Goal: Information Seeking & Learning: Compare options

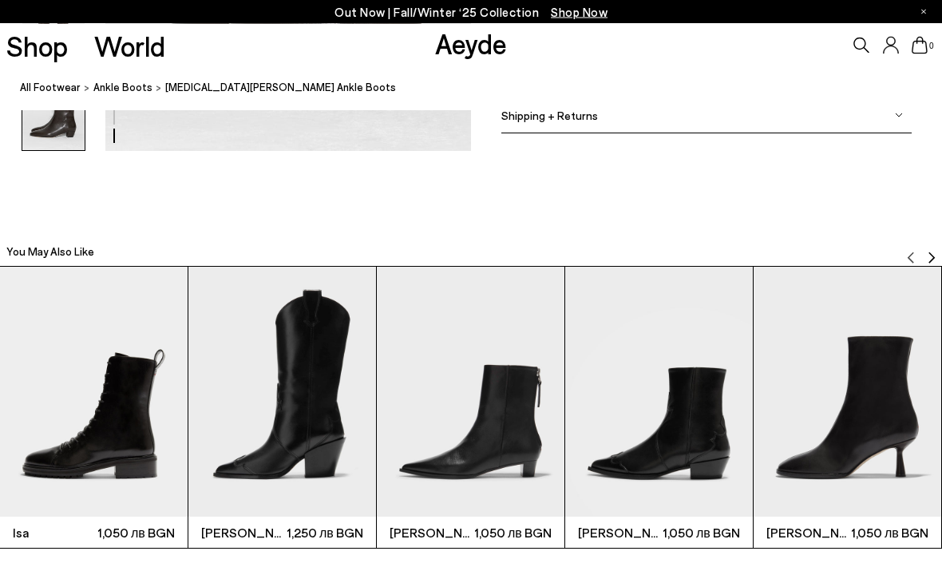
scroll to position [2898, 0]
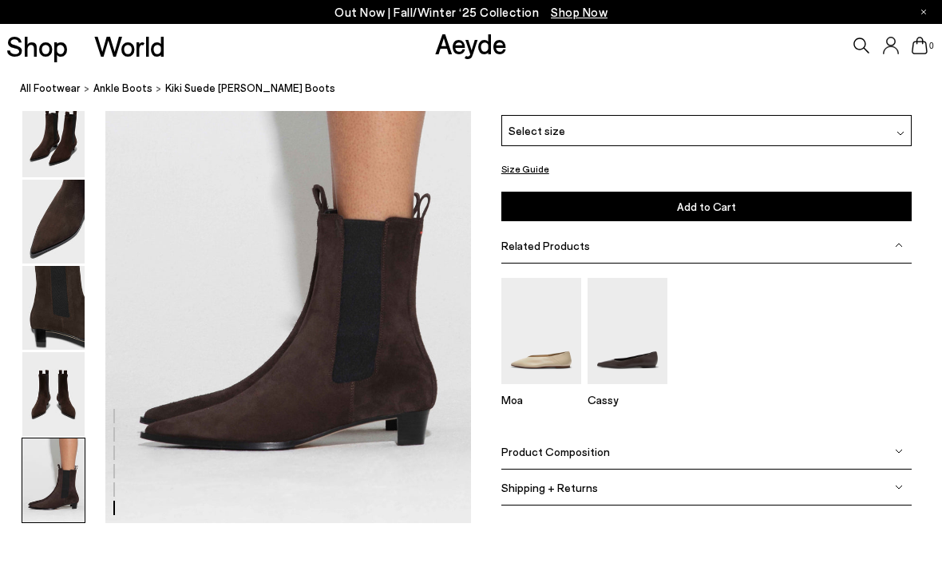
scroll to position [2503, 0]
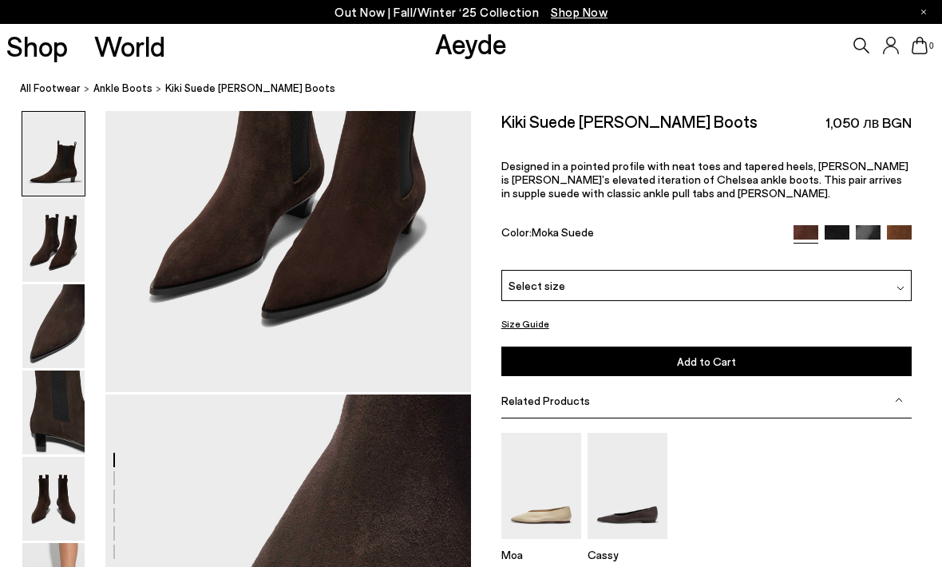
click at [55, 452] on img at bounding box center [53, 413] width 62 height 84
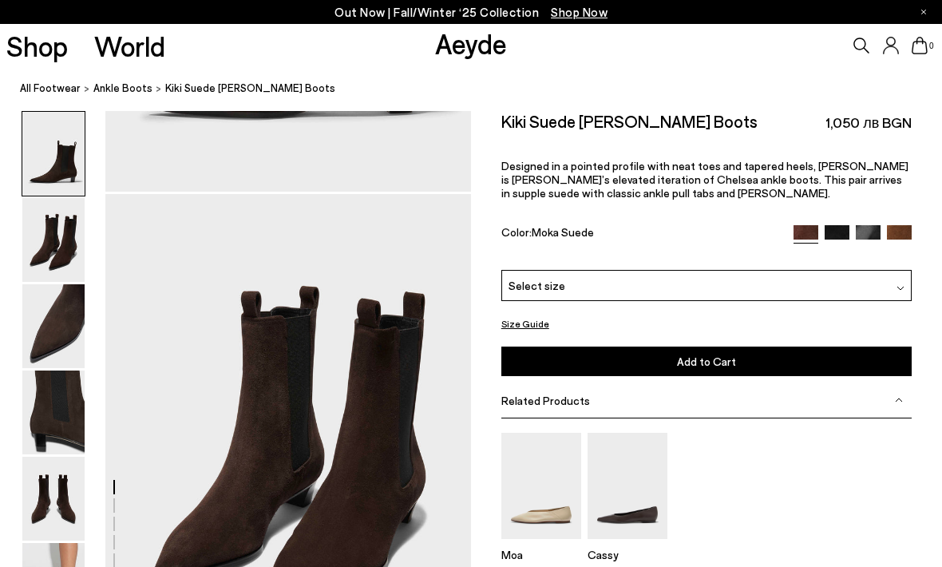
scroll to position [0, 0]
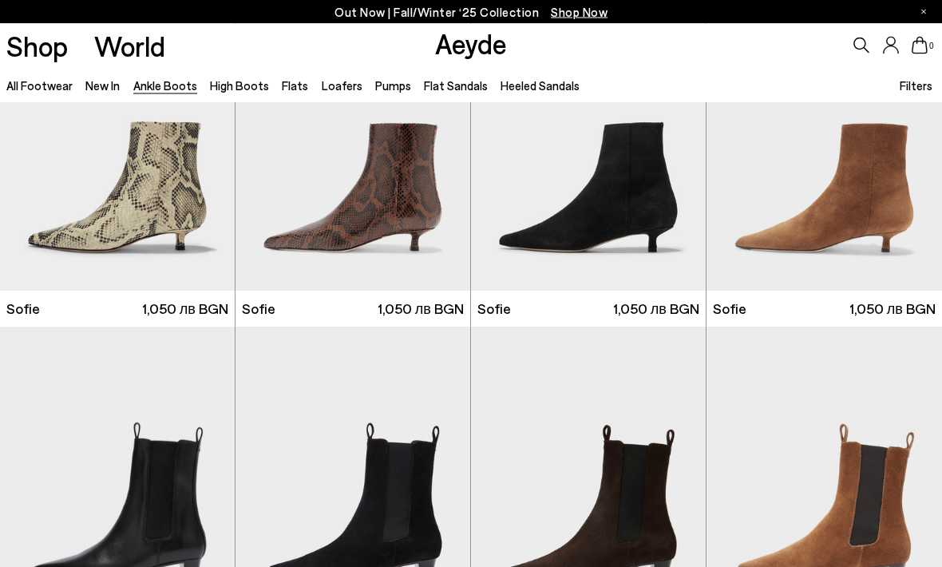
scroll to position [1403, 0]
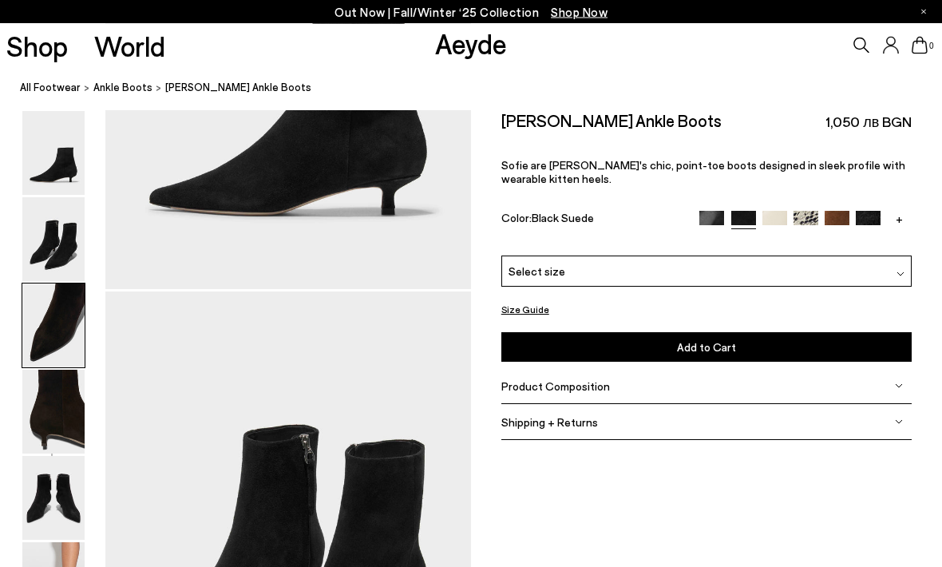
scroll to position [980, 0]
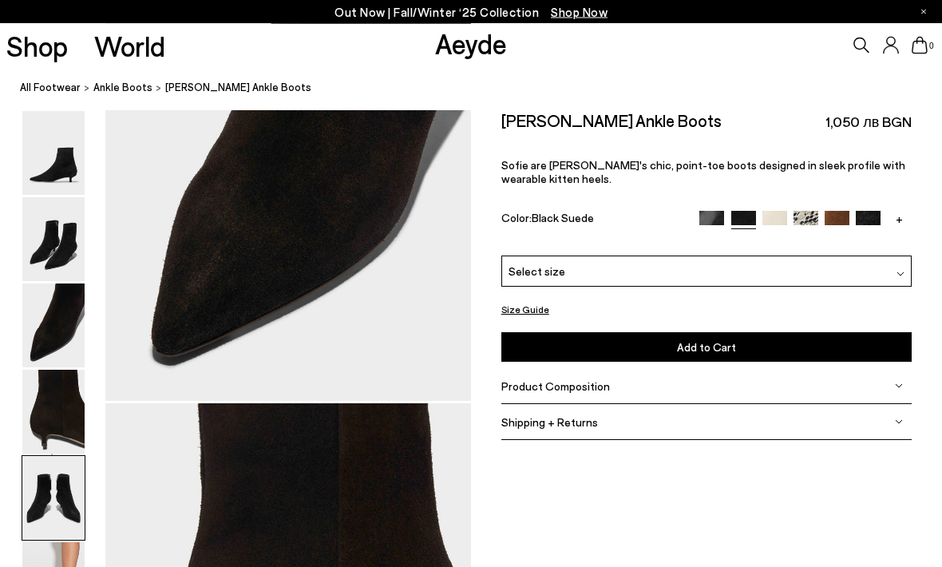
click at [54, 133] on img at bounding box center [53, 154] width 62 height 84
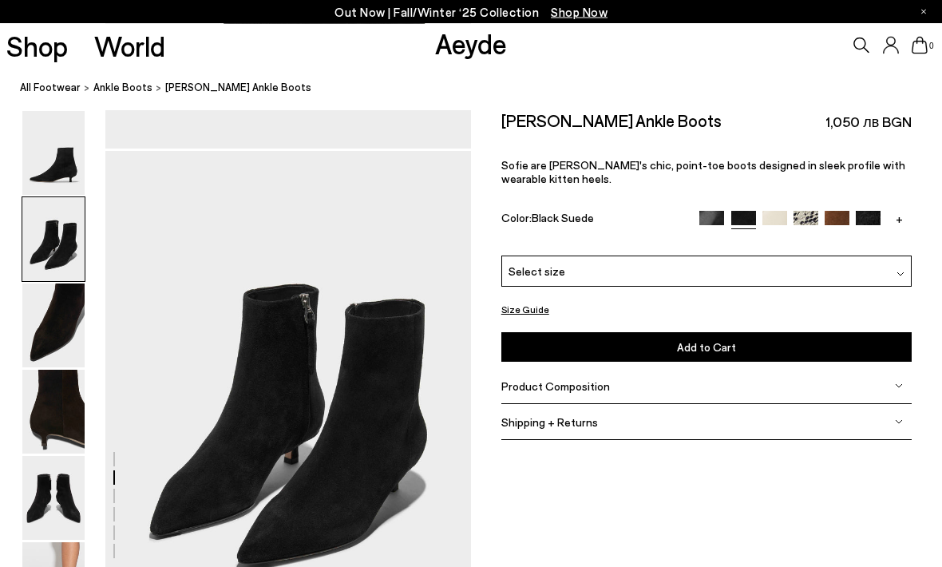
scroll to position [490, 0]
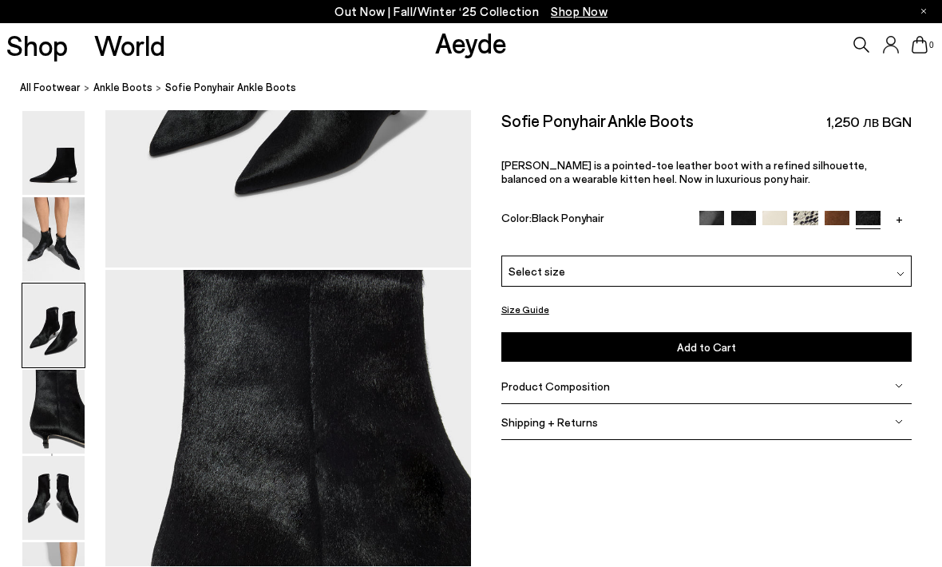
click at [60, 393] on img at bounding box center [53, 413] width 62 height 84
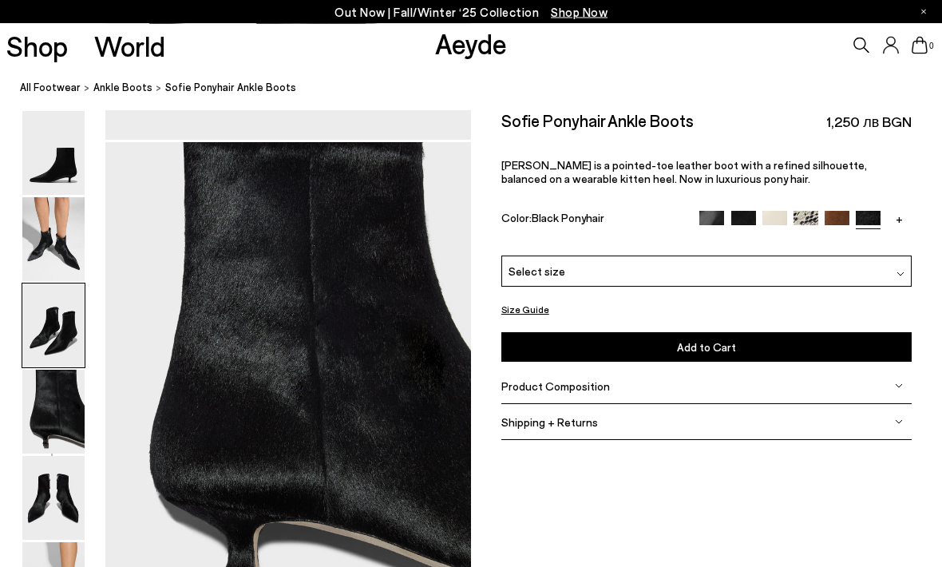
scroll to position [1470, 0]
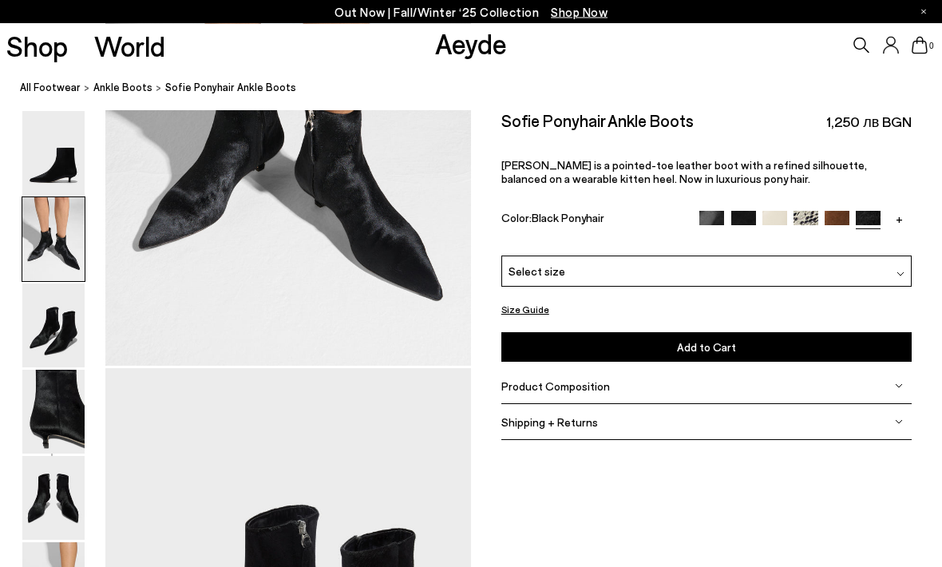
scroll to position [496, 0]
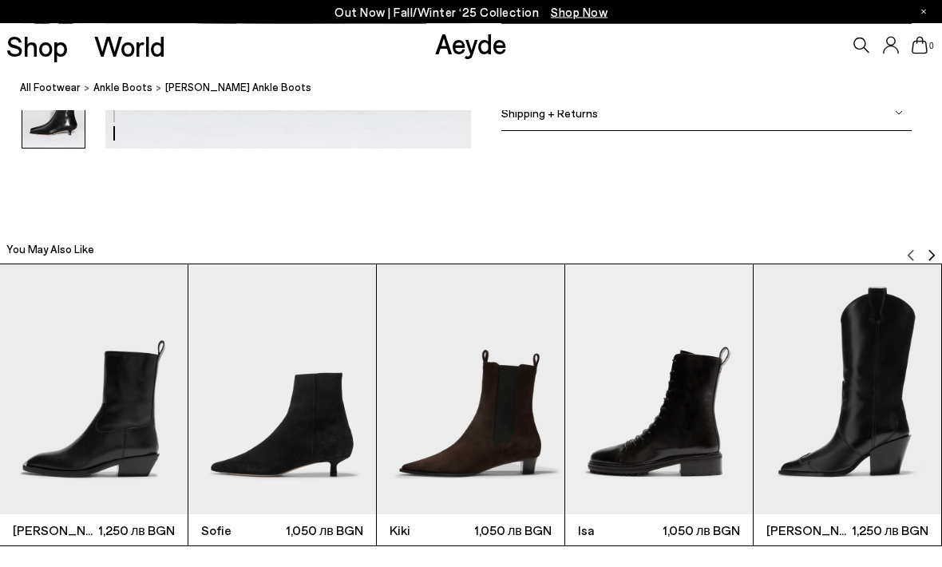
scroll to position [2900, 0]
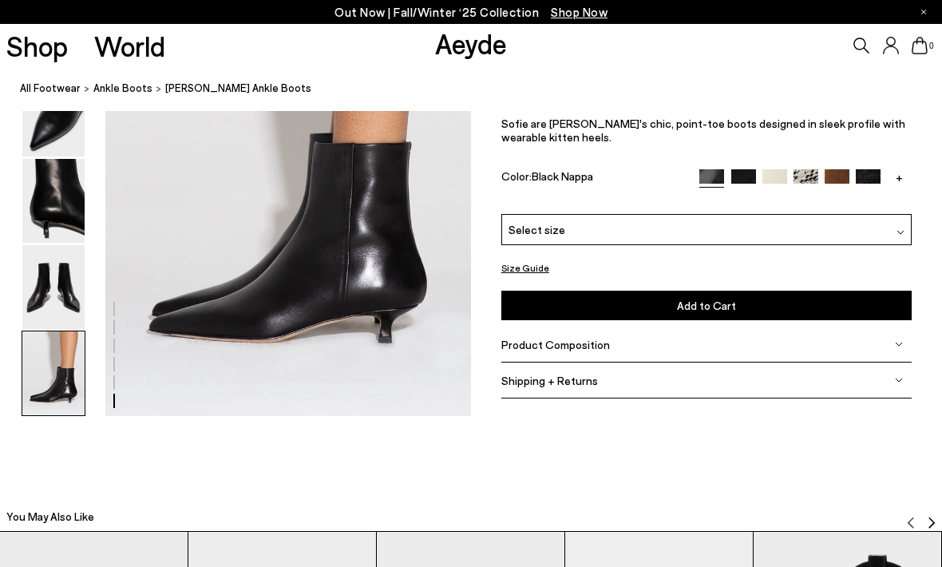
click at [54, 391] on img at bounding box center [53, 373] width 62 height 84
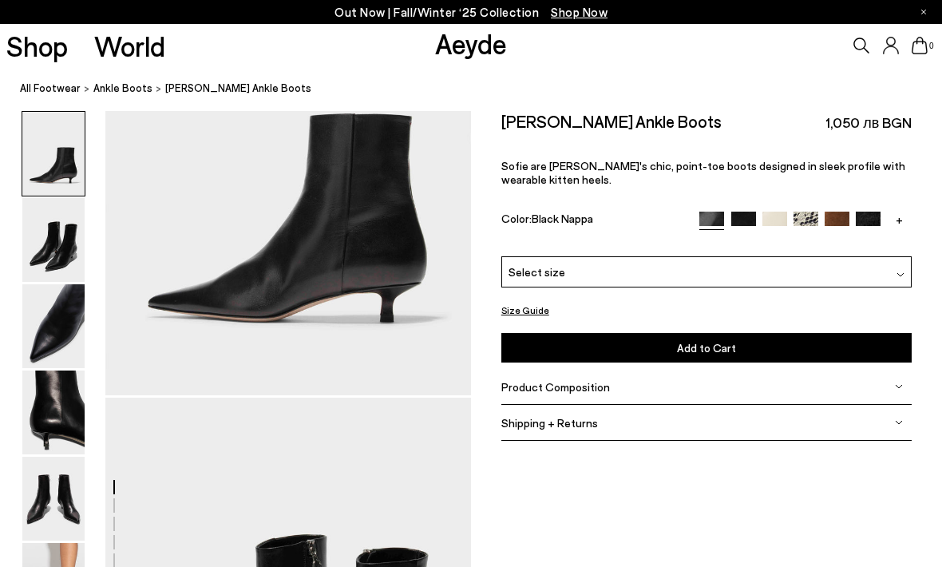
scroll to position [0, 0]
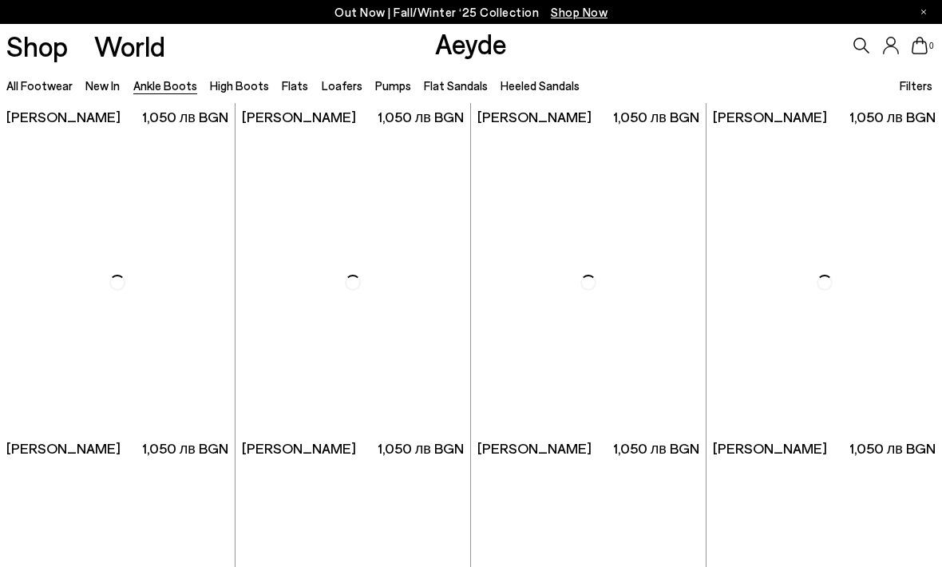
scroll to position [5931, 0]
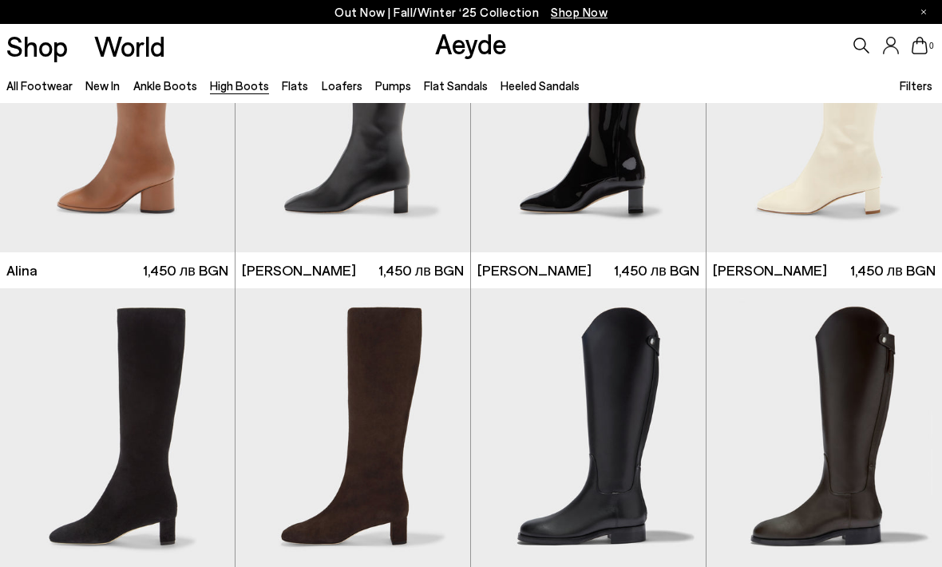
scroll to position [2144, 0]
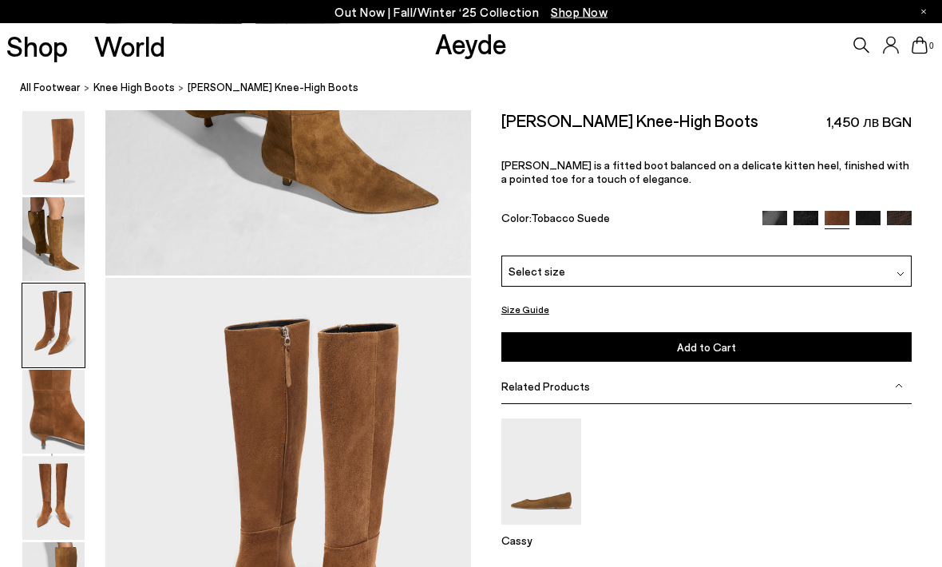
scroll to position [980, 0]
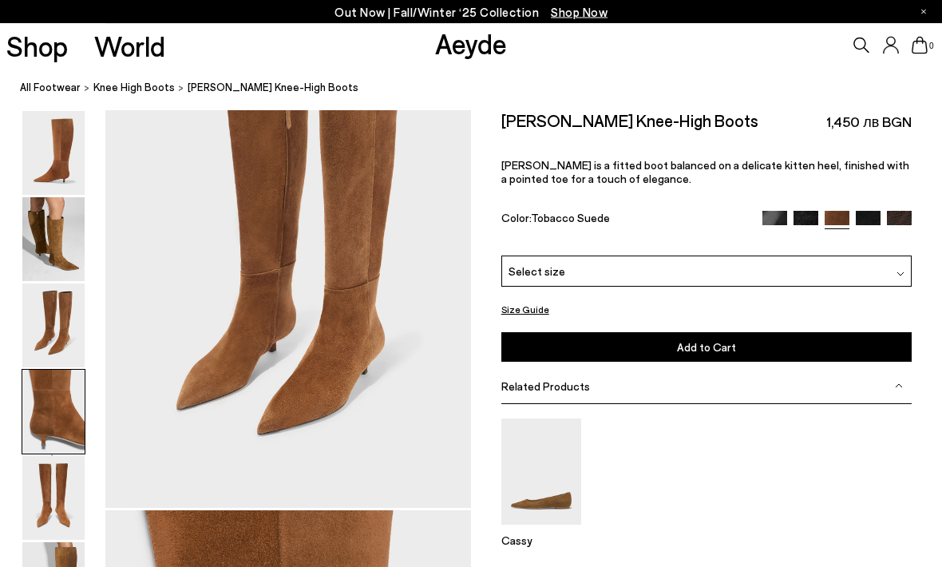
click at [56, 198] on img at bounding box center [53, 240] width 62 height 84
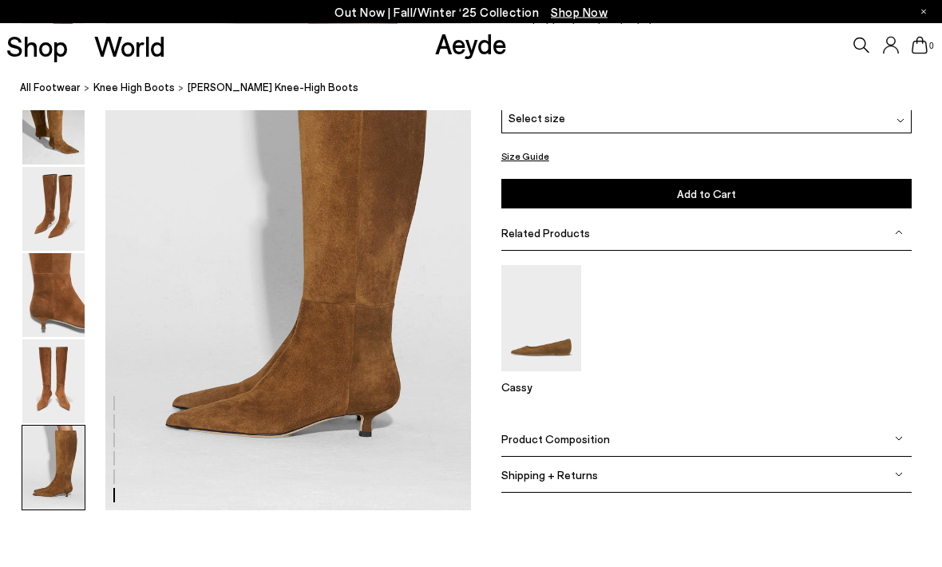
scroll to position [2539, 0]
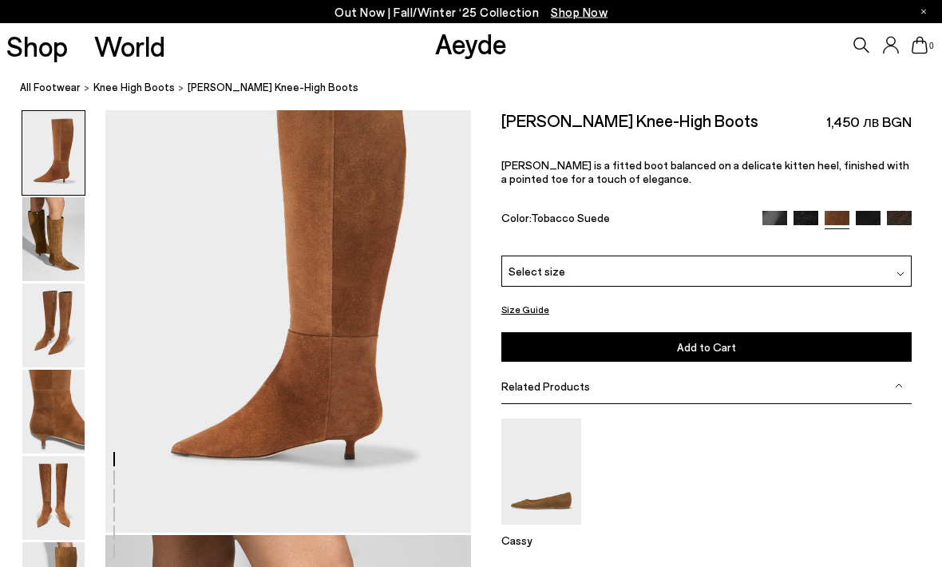
scroll to position [34, 0]
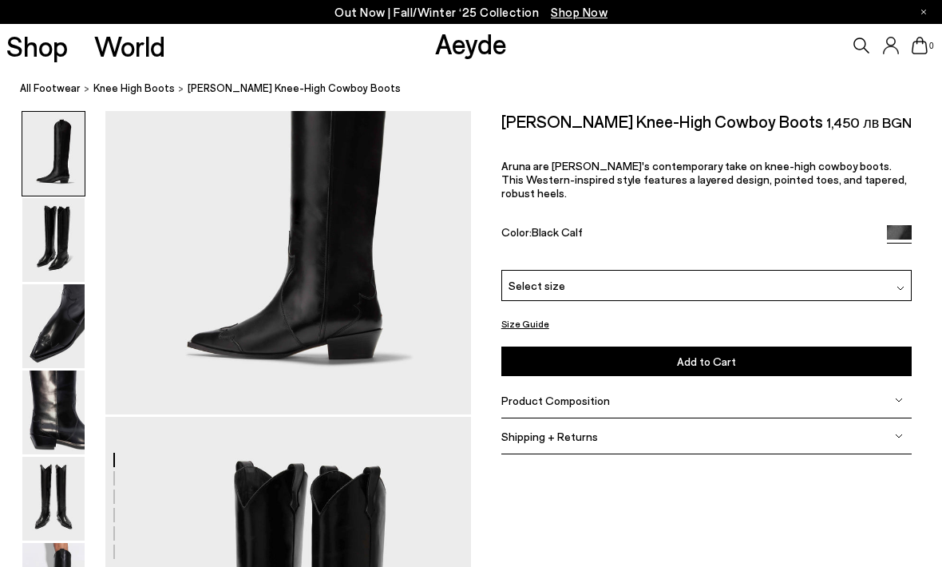
scroll to position [139, 0]
